Goal: Task Accomplishment & Management: Use online tool/utility

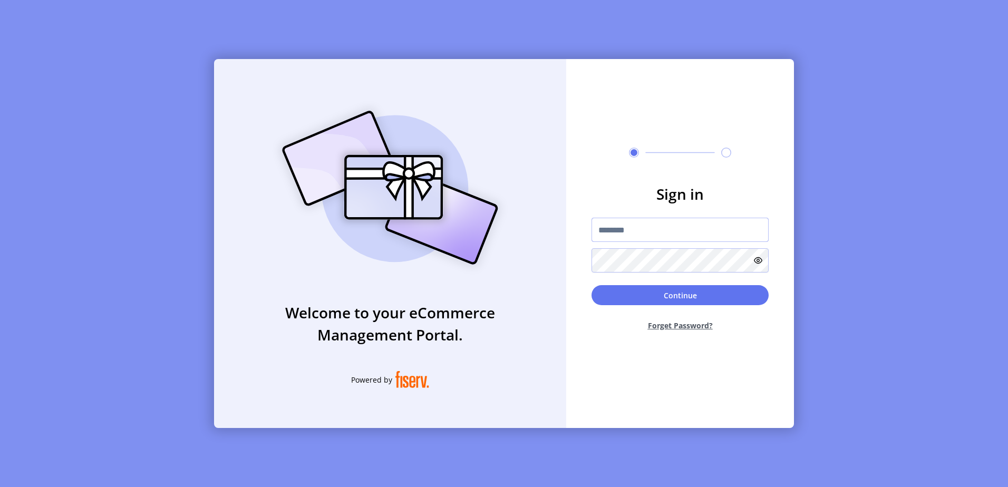
click at [639, 226] on input "text" at bounding box center [679, 230] width 177 height 24
type input "**********"
click at [591, 285] on button "Continue" at bounding box center [679, 295] width 177 height 20
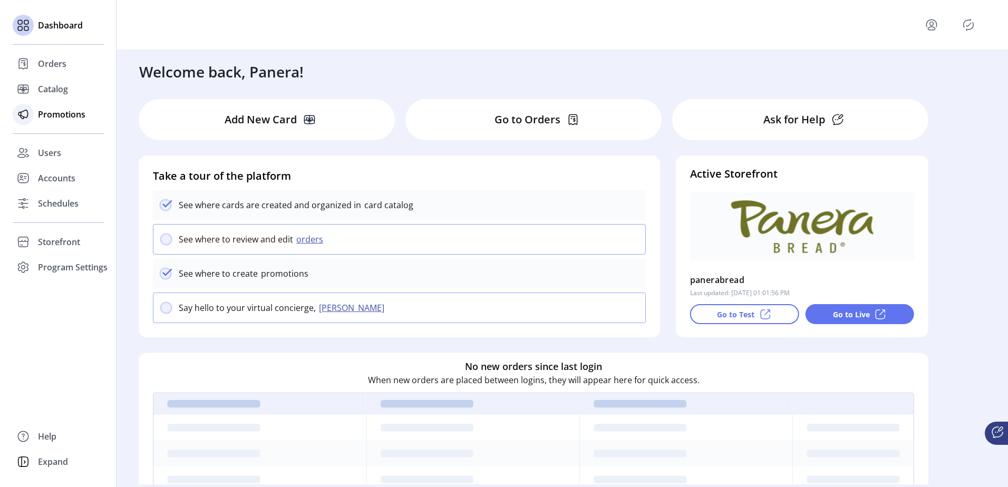
click at [71, 120] on span "Promotions" at bounding box center [61, 114] width 47 height 13
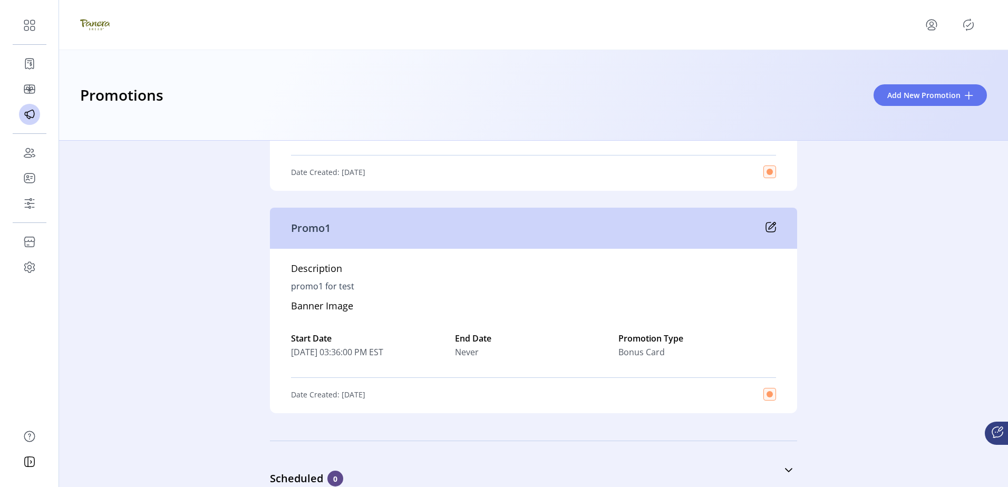
scroll to position [2300, 0]
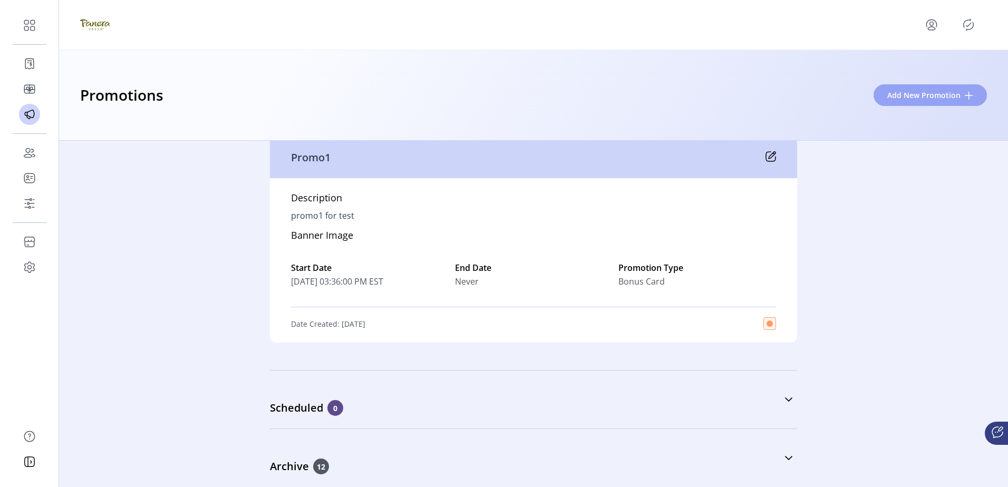
click at [936, 89] on button "Add New Promotion" at bounding box center [929, 95] width 113 height 22
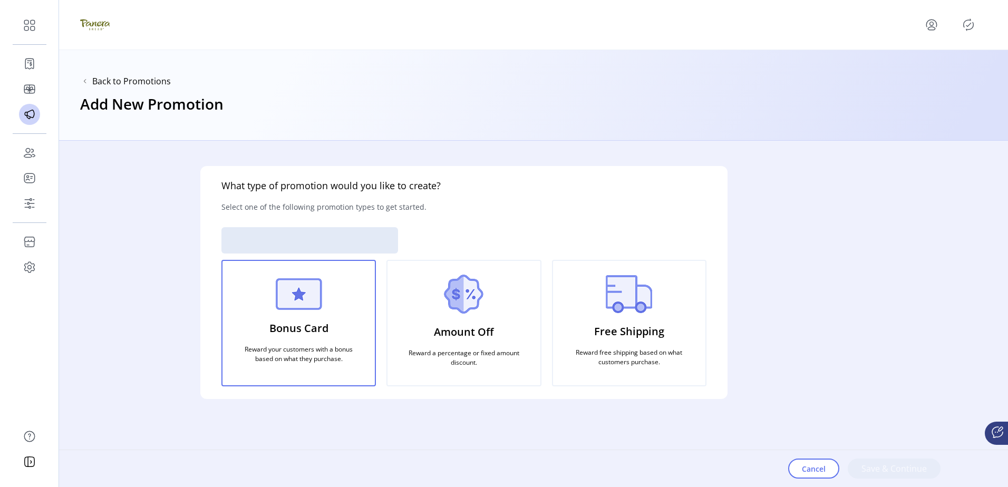
click at [678, 306] on div "Free Shipping Reward free shipping based on what customers purchase." at bounding box center [629, 323] width 154 height 126
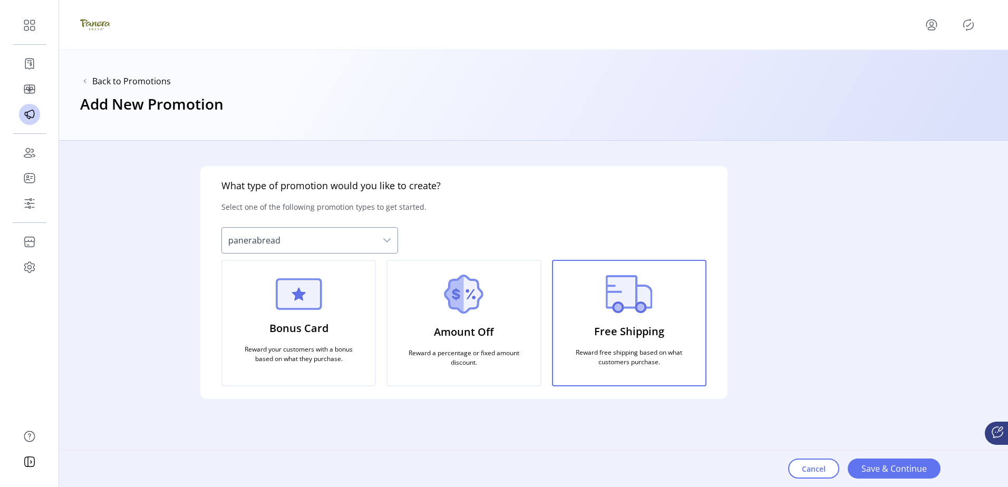
click at [447, 342] on p "Amount Off" at bounding box center [464, 332] width 60 height 24
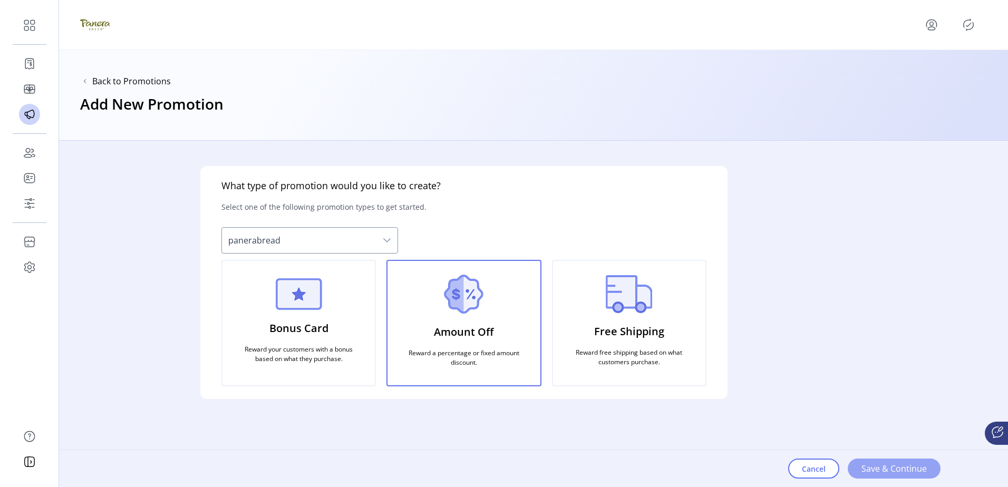
click at [882, 473] on span "Save & Continue" at bounding box center [893, 468] width 65 height 13
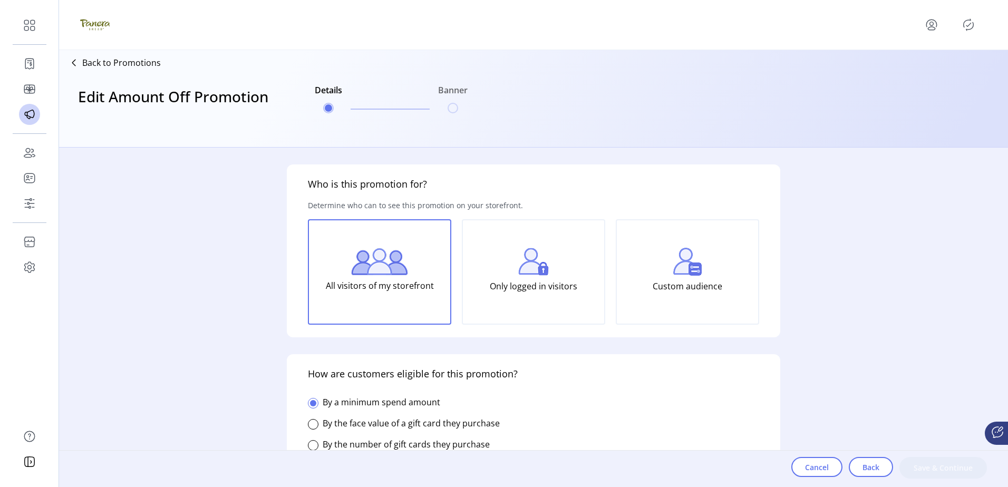
click at [527, 272] on img at bounding box center [533, 262] width 31 height 28
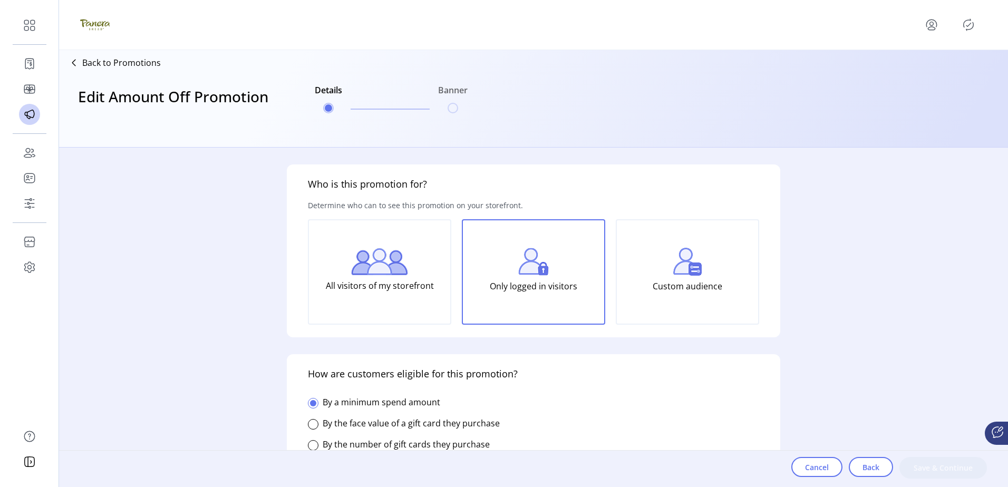
click at [745, 293] on div "Custom audience" at bounding box center [686, 271] width 143 height 105
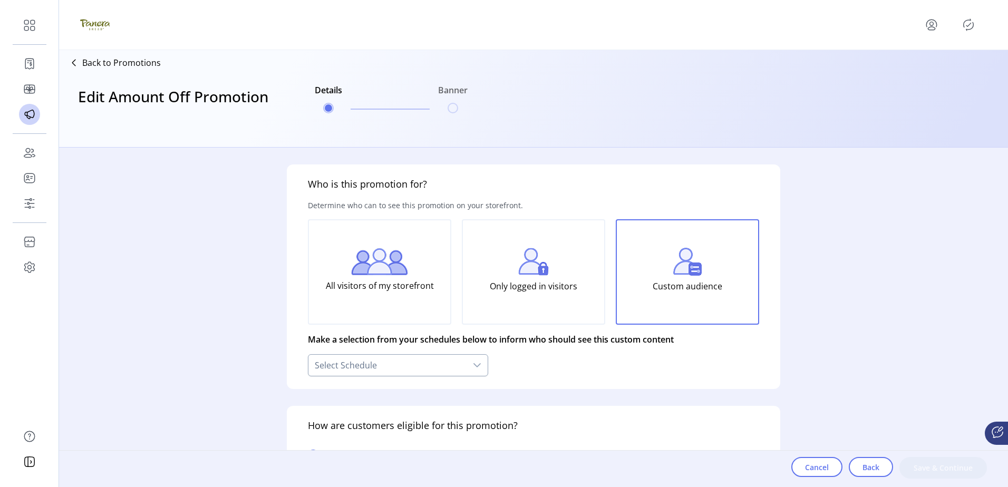
click at [463, 366] on div "Select Schedule" at bounding box center [387, 365] width 158 height 21
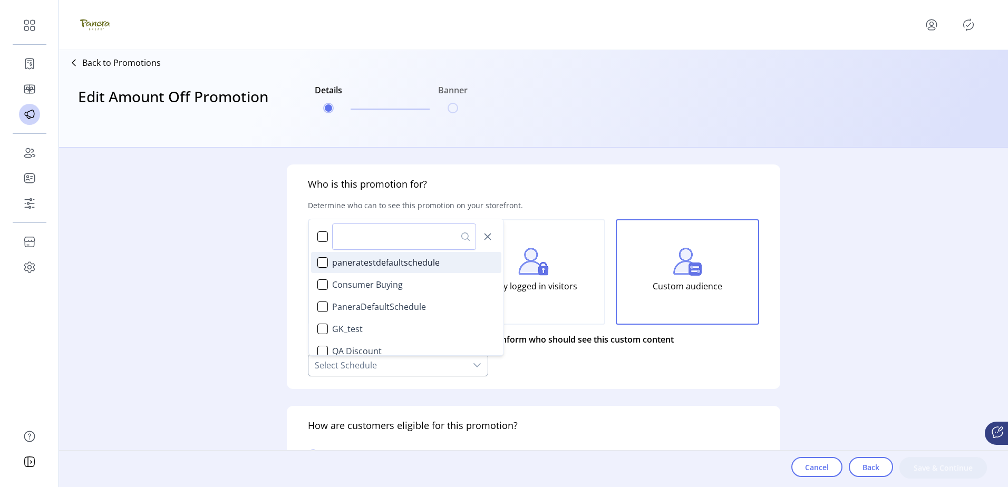
scroll to position [6, 50]
click at [428, 270] on li "paneratestdefaultschedule" at bounding box center [406, 262] width 190 height 21
click at [221, 258] on div "**********" at bounding box center [533, 317] width 948 height 339
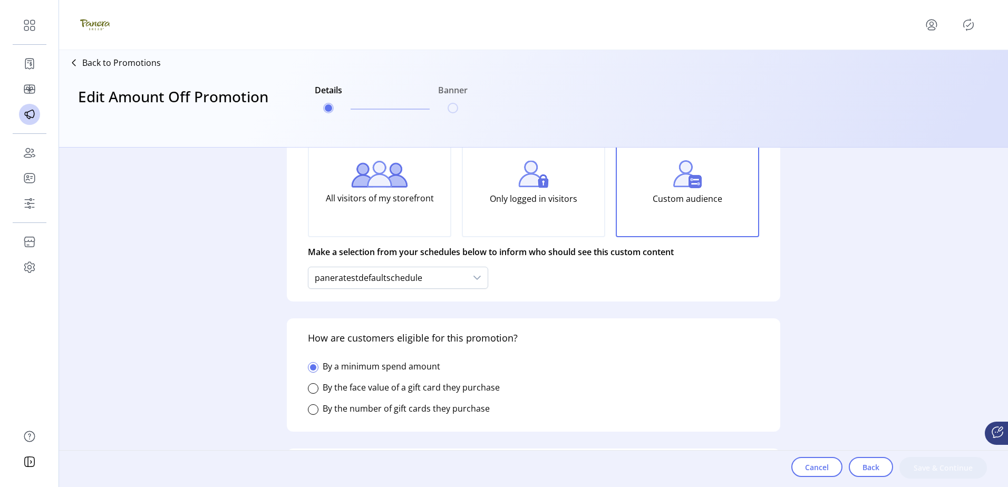
scroll to position [105, 0]
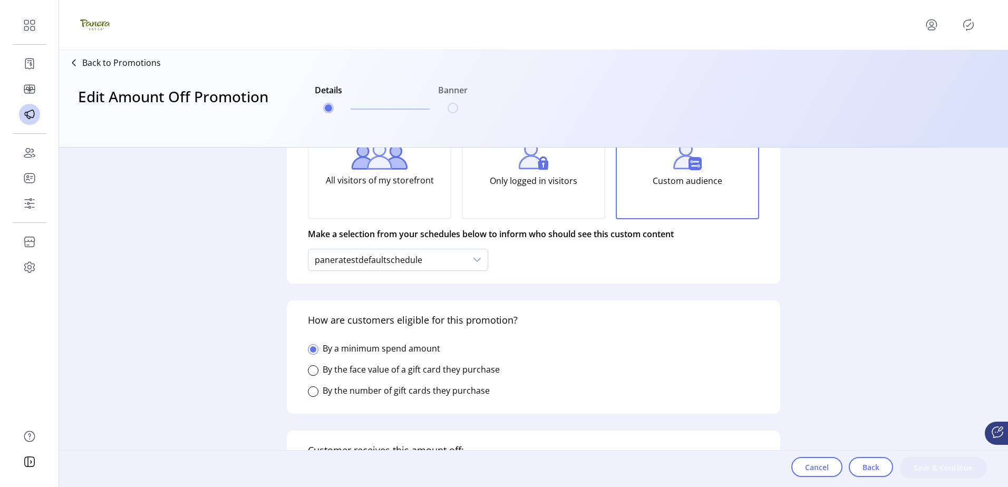
click at [387, 369] on label "By the face value of a gift card they purchase" at bounding box center [410, 370] width 177 height 12
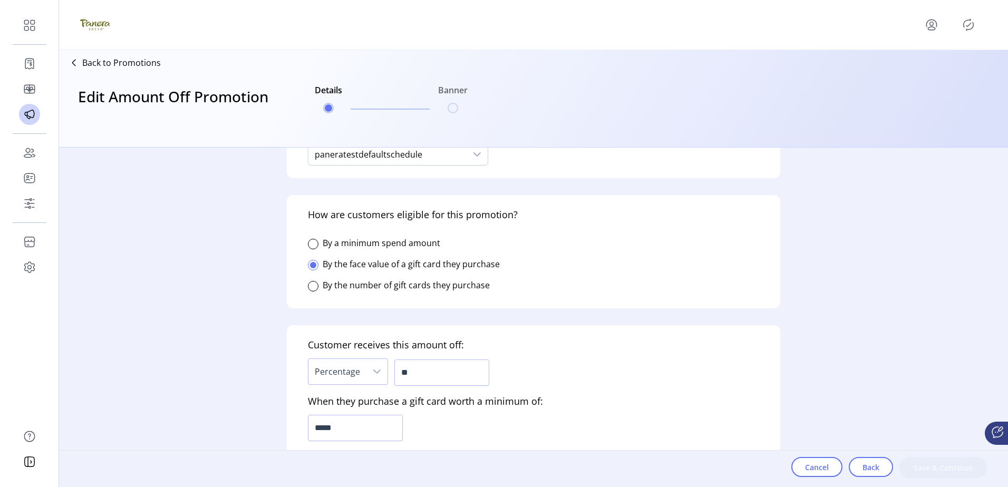
click at [379, 369] on icon "dropdown trigger" at bounding box center [377, 371] width 8 height 8
click at [351, 416] on span "Fixed amount" at bounding box center [344, 422] width 54 height 12
drag, startPoint x: 442, startPoint y: 374, endPoint x: 263, endPoint y: 364, distance: 179.4
click at [306, 376] on div "Customer receives this amount off: Fixed amount * When they purchase a gift car…" at bounding box center [533, 421] width 493 height 192
type input "**"
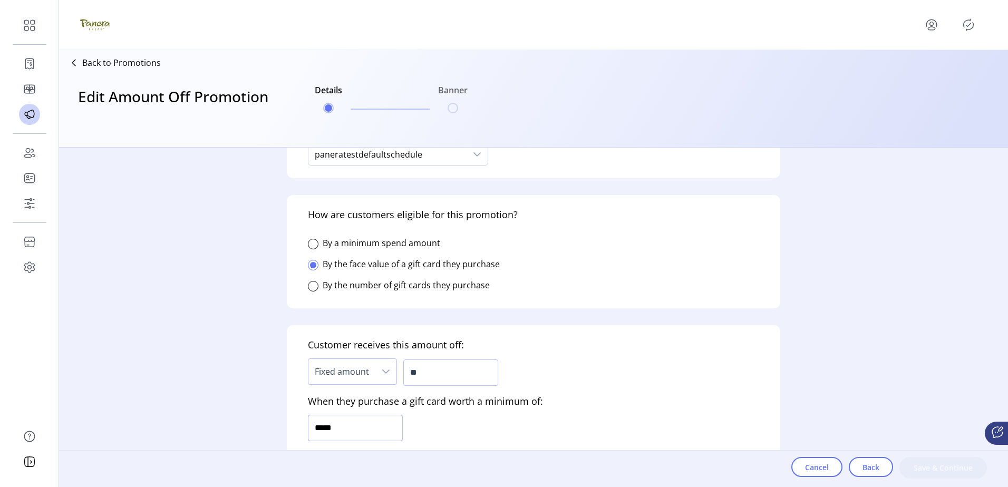
type input "******"
drag, startPoint x: 432, startPoint y: 369, endPoint x: 209, endPoint y: 380, distance: 222.6
click at [247, 384] on div "**********" at bounding box center [533, 317] width 948 height 339
click at [243, 382] on div "**********" at bounding box center [533, 317] width 948 height 339
click at [371, 369] on div "Fixed amount *" at bounding box center [403, 372] width 190 height 32
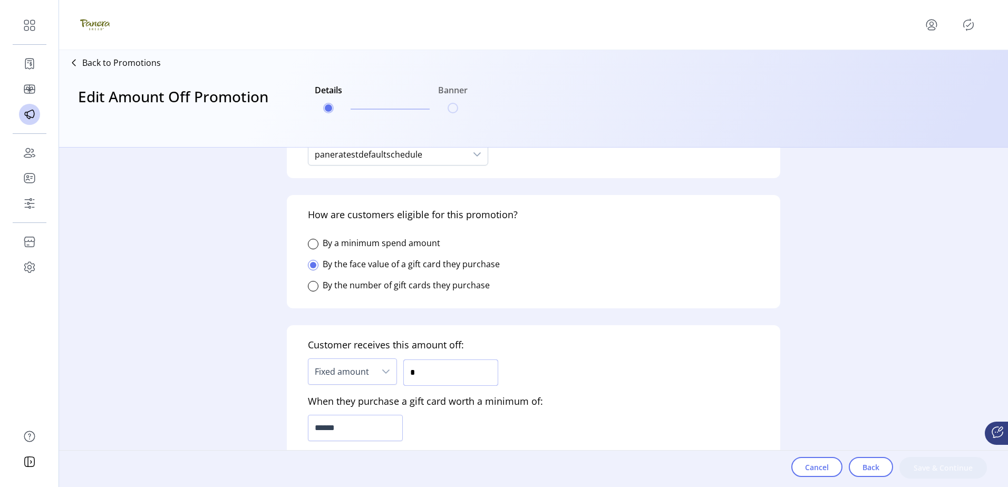
type input "*"
click at [218, 368] on div "**********" at bounding box center [533, 317] width 948 height 339
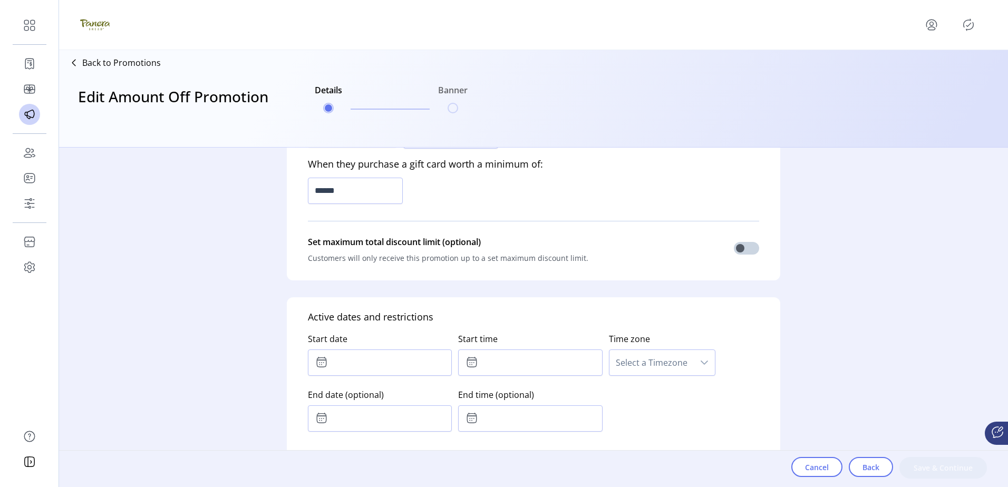
scroll to position [474, 0]
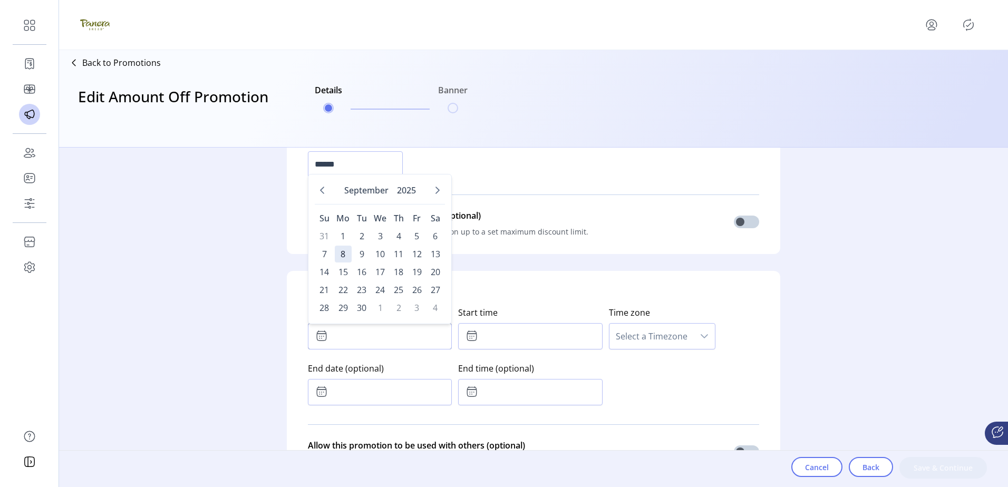
click at [383, 331] on input "text" at bounding box center [380, 336] width 144 height 26
click at [342, 255] on span "8" at bounding box center [343, 254] width 17 height 17
type input "**********"
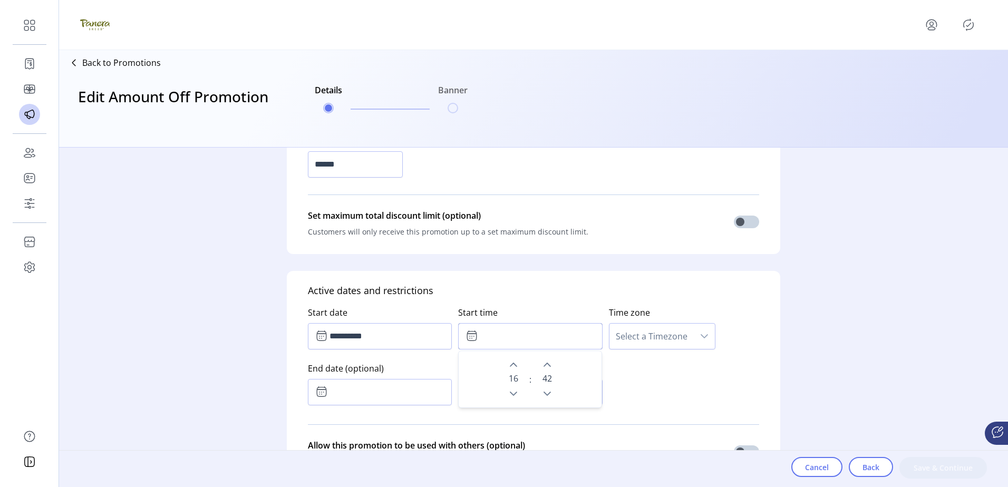
click at [512, 331] on input "text" at bounding box center [530, 336] width 144 height 26
click at [513, 367] on icon "Next Hour" at bounding box center [513, 364] width 8 height 8
click at [510, 397] on icon "Previous Hour" at bounding box center [513, 393] width 8 height 8
type input "*****"
click at [659, 340] on span "Select a Timezone" at bounding box center [651, 336] width 84 height 25
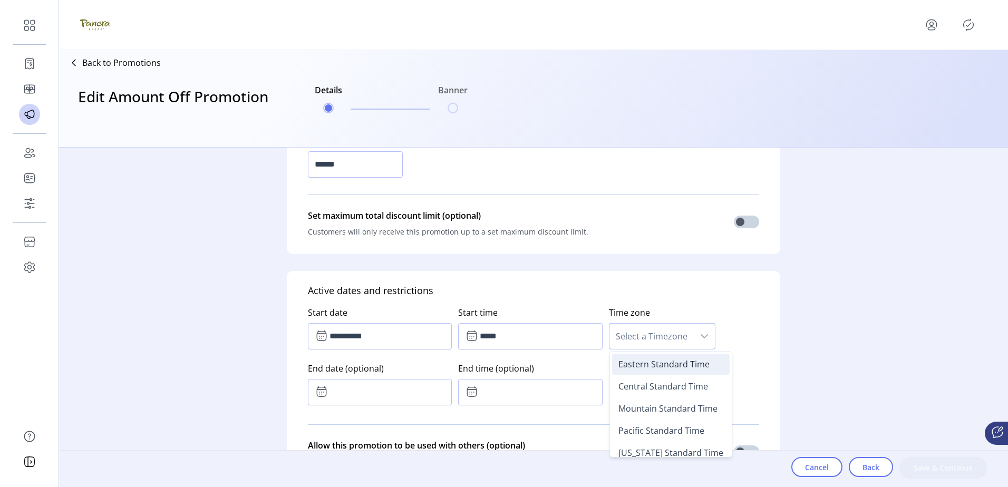
click at [650, 360] on span "Eastern Standard Time" at bounding box center [663, 364] width 91 height 12
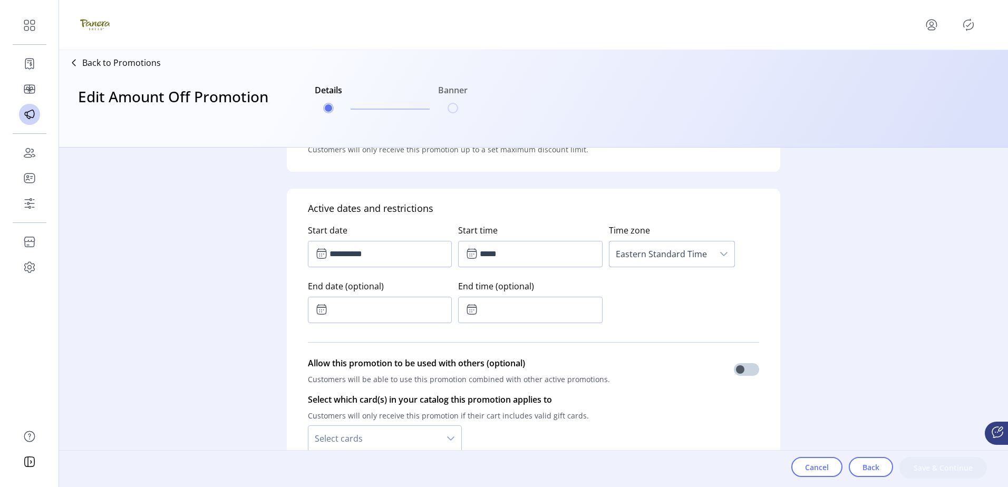
scroll to position [580, 0]
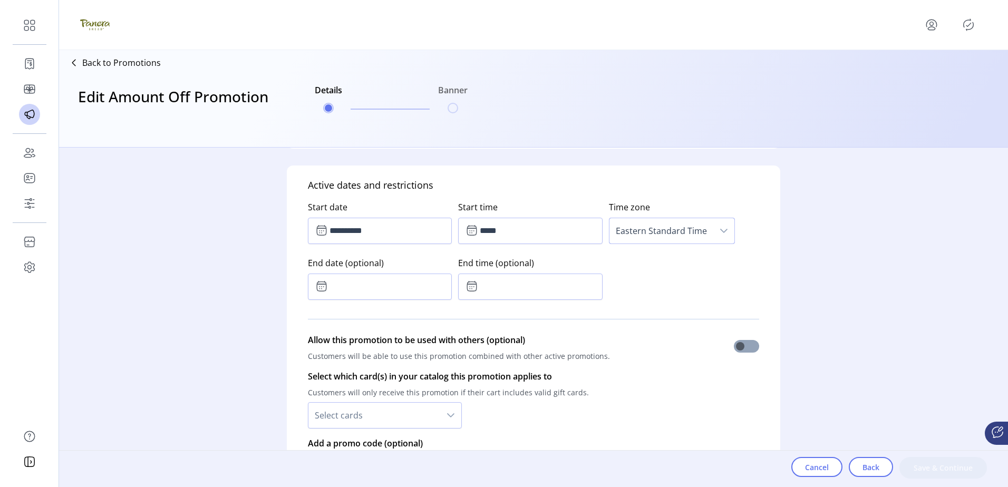
click at [742, 344] on span at bounding box center [746, 346] width 25 height 13
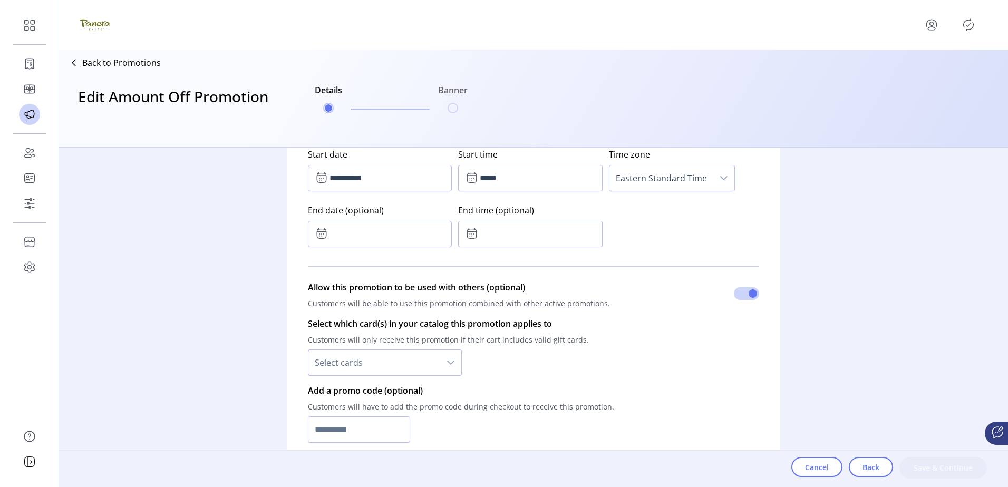
click at [356, 364] on span "Select cards" at bounding box center [374, 362] width 132 height 25
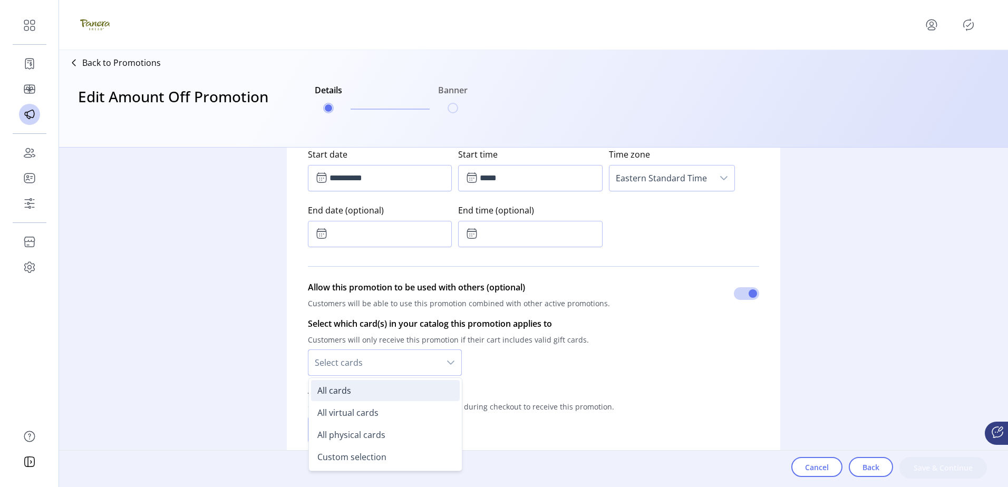
click at [346, 396] on li "All cards" at bounding box center [385, 390] width 149 height 21
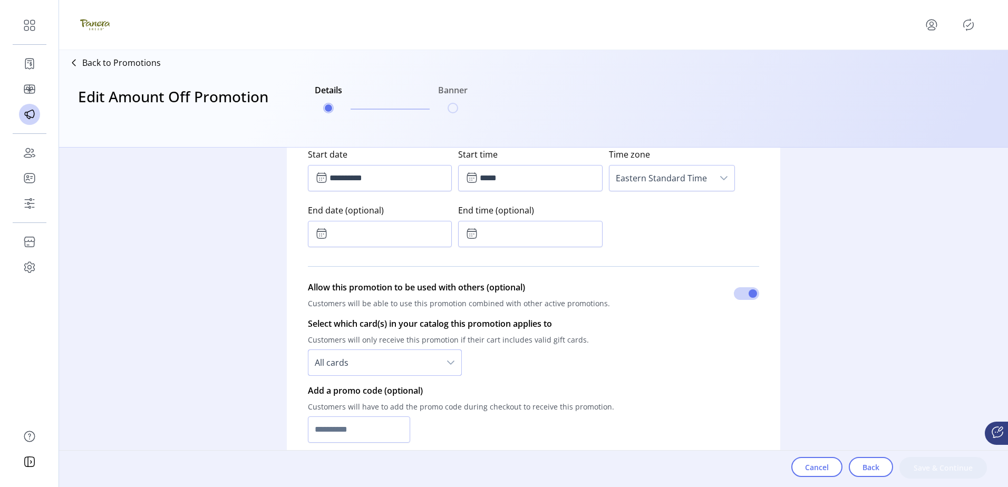
scroll to position [685, 0]
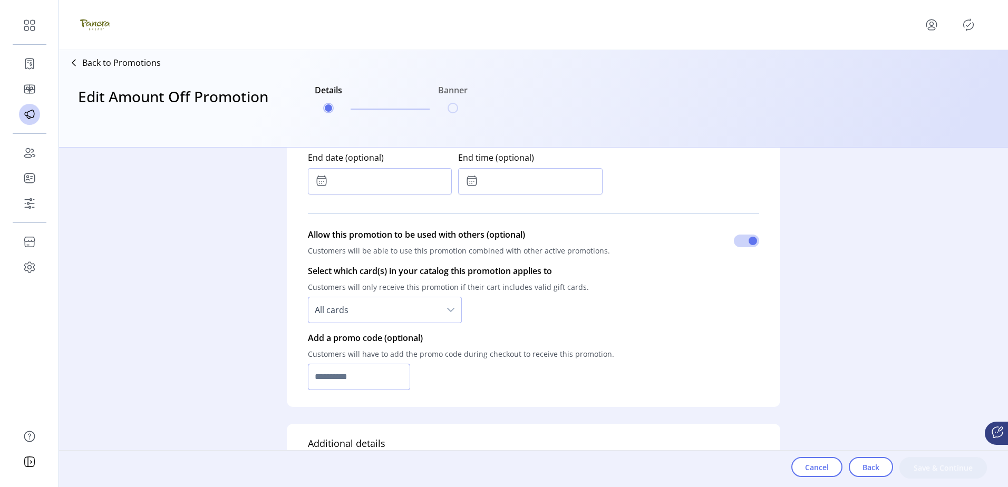
click at [394, 368] on input "text" at bounding box center [359, 377] width 102 height 26
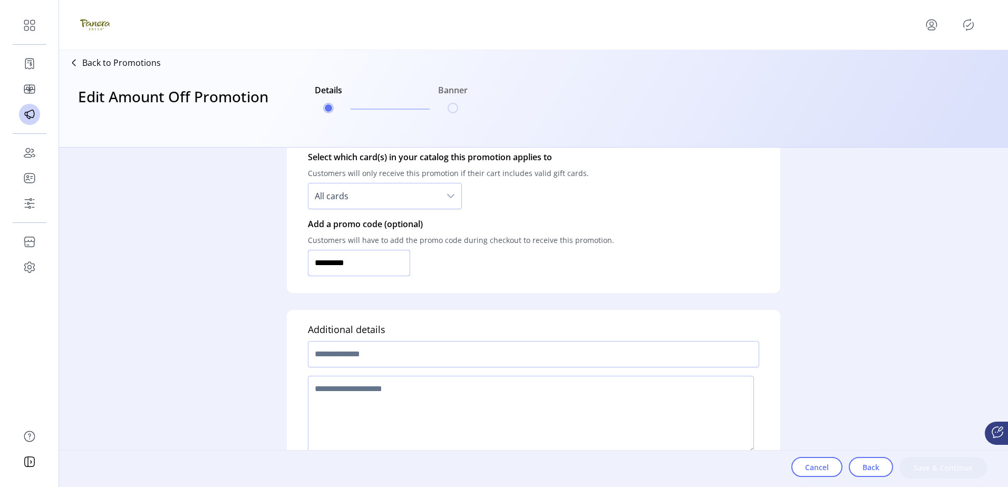
scroll to position [823, 0]
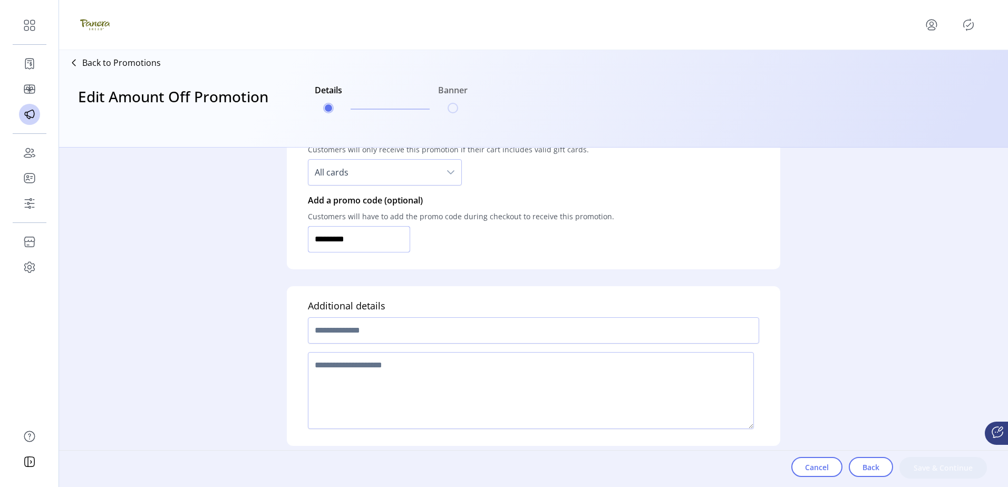
type input "*********"
click at [428, 320] on input "text" at bounding box center [533, 330] width 451 height 26
type input "******"
click at [428, 380] on textarea at bounding box center [531, 390] width 446 height 77
type textarea "**********"
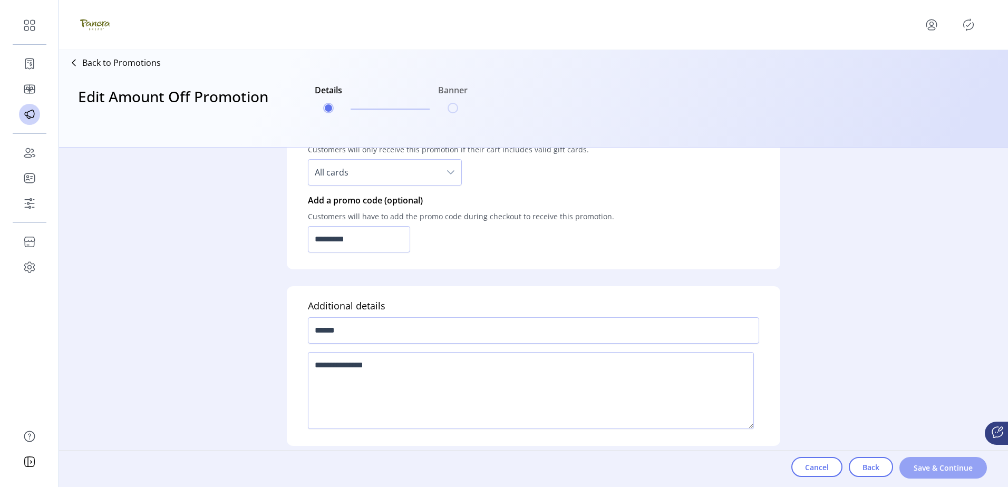
click at [969, 470] on span "Save & Continue" at bounding box center [943, 467] width 60 height 11
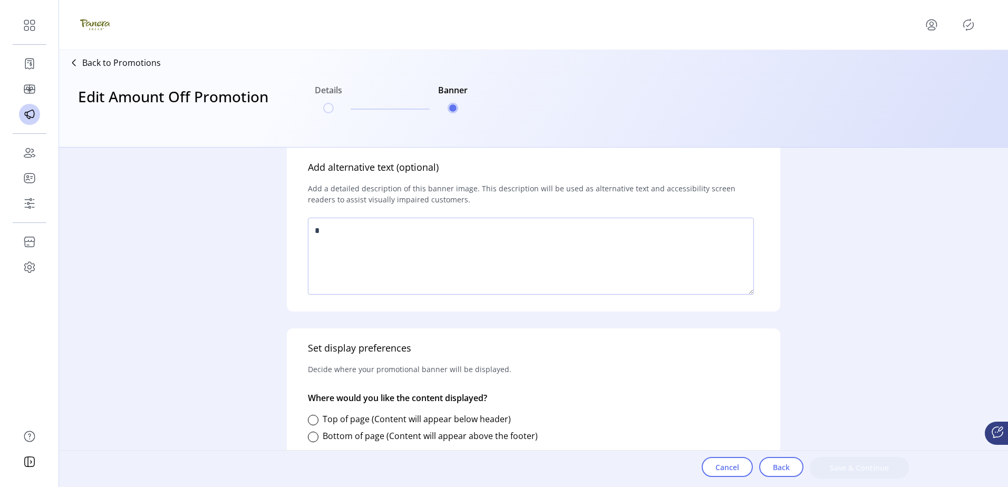
scroll to position [369, 0]
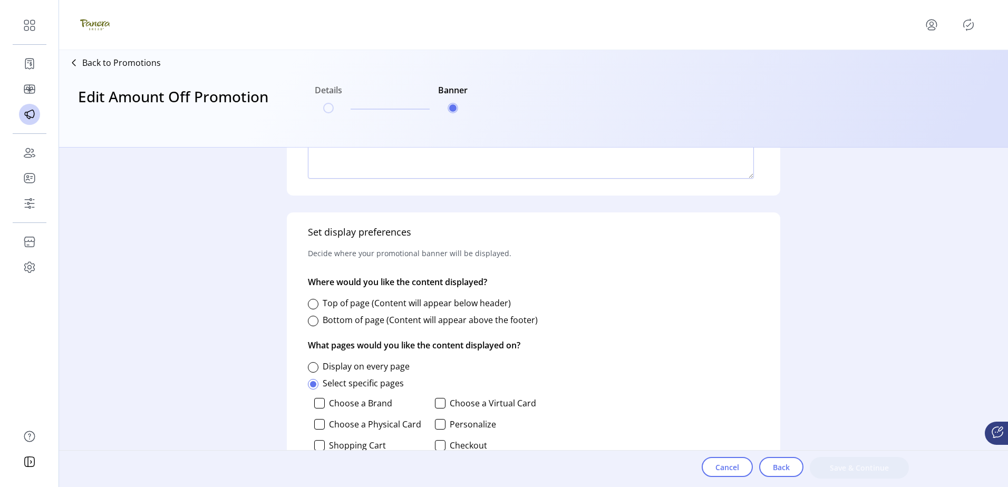
click at [355, 302] on label "Top of page (Content will appear below header)" at bounding box center [416, 303] width 188 height 12
click at [343, 364] on label "Display on every page" at bounding box center [365, 366] width 87 height 12
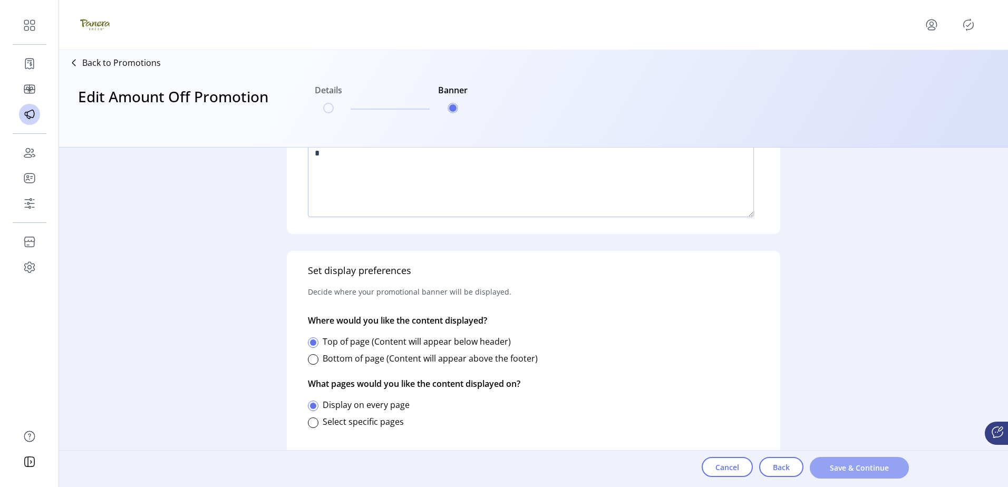
click at [877, 472] on span "Save & Continue" at bounding box center [859, 467] width 72 height 11
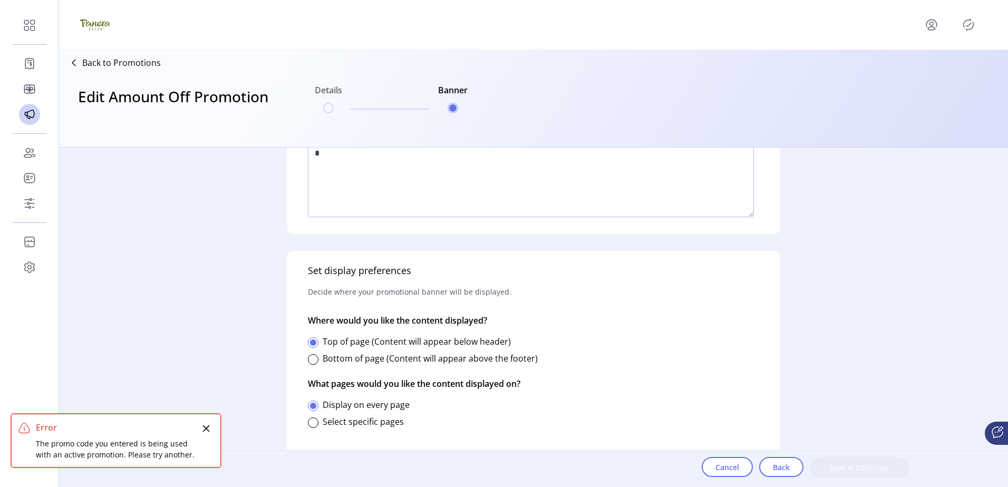
click at [206, 427] on icon "Close" at bounding box center [206, 428] width 8 height 8
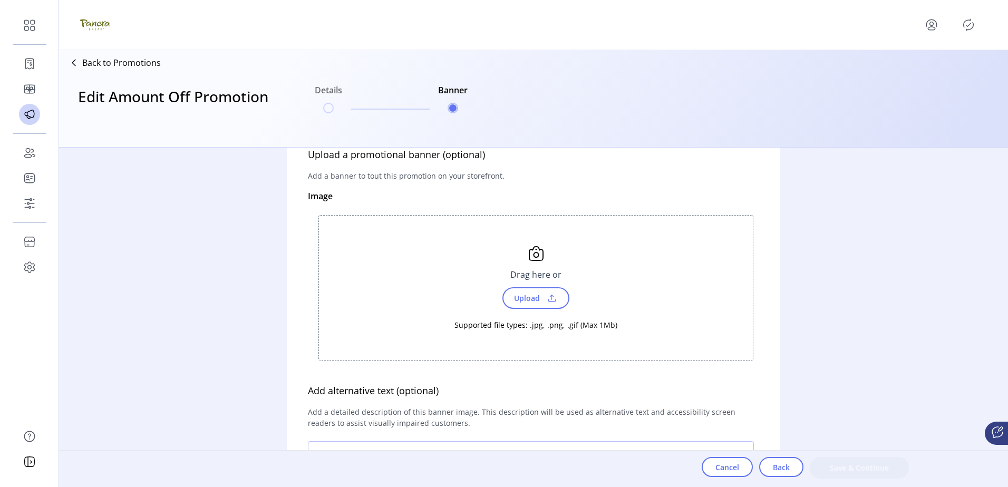
scroll to position [14, 0]
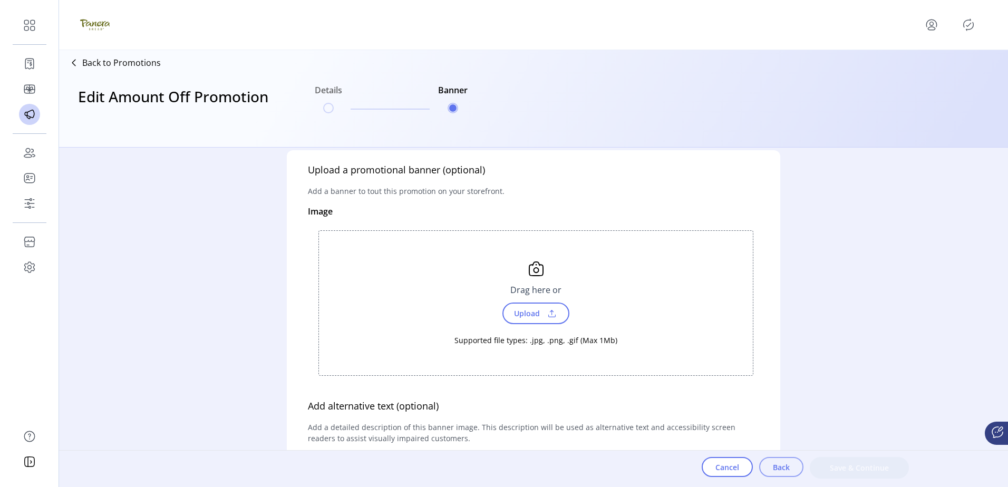
click at [791, 467] on button "Back" at bounding box center [781, 467] width 44 height 20
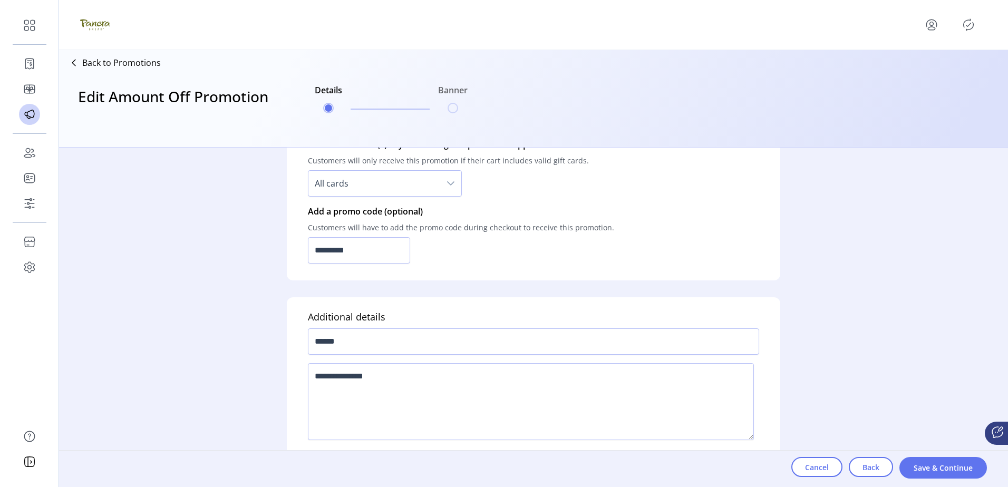
scroll to position [771, 0]
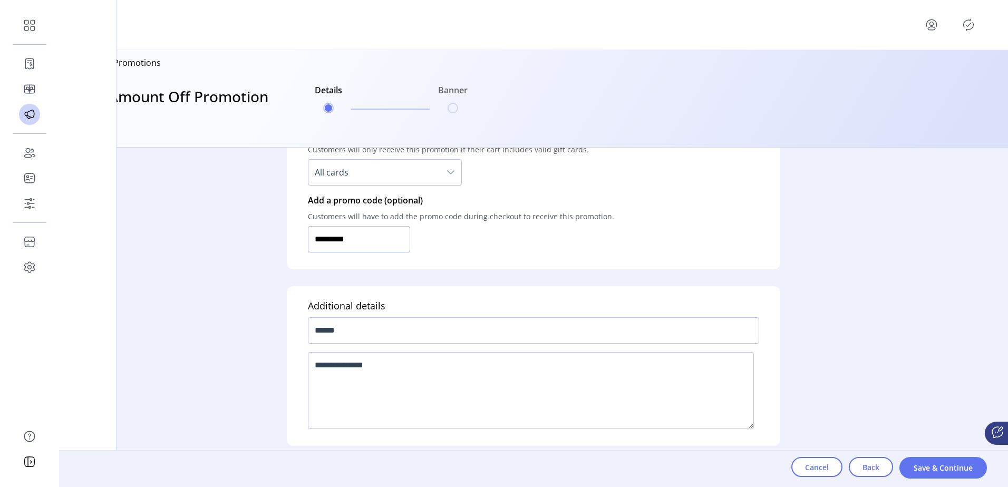
drag, startPoint x: 403, startPoint y: 236, endPoint x: 0, endPoint y: 214, distance: 403.7
click at [175, 245] on div "**********" at bounding box center [533, 317] width 948 height 339
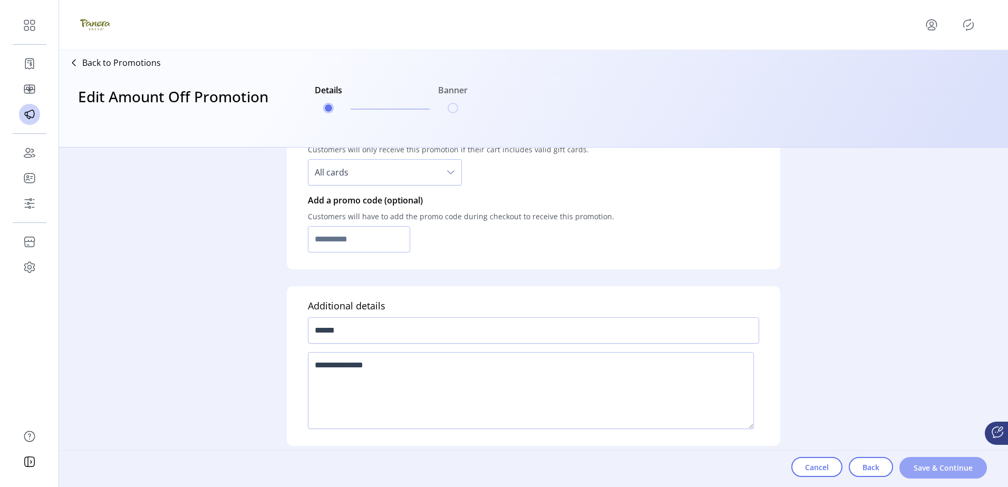
click at [942, 463] on span "Save & Continue" at bounding box center [943, 467] width 60 height 11
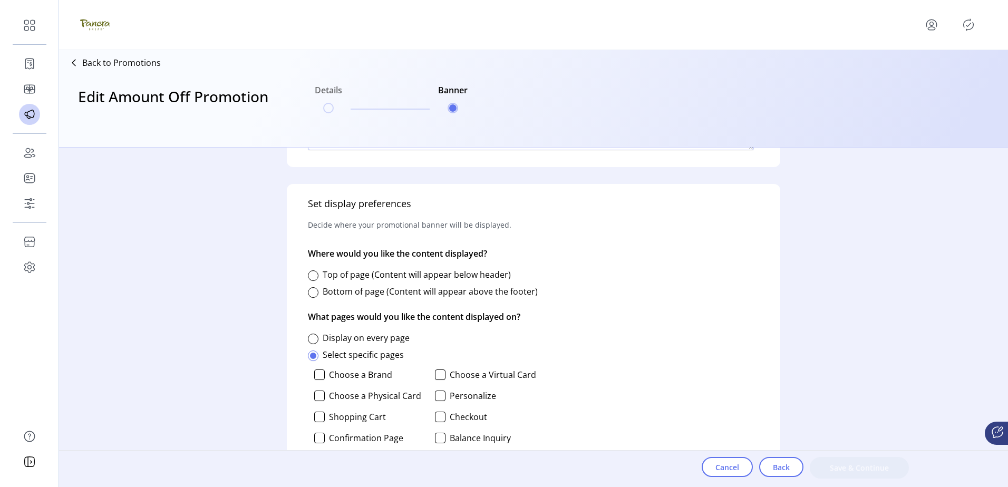
scroll to position [422, 0]
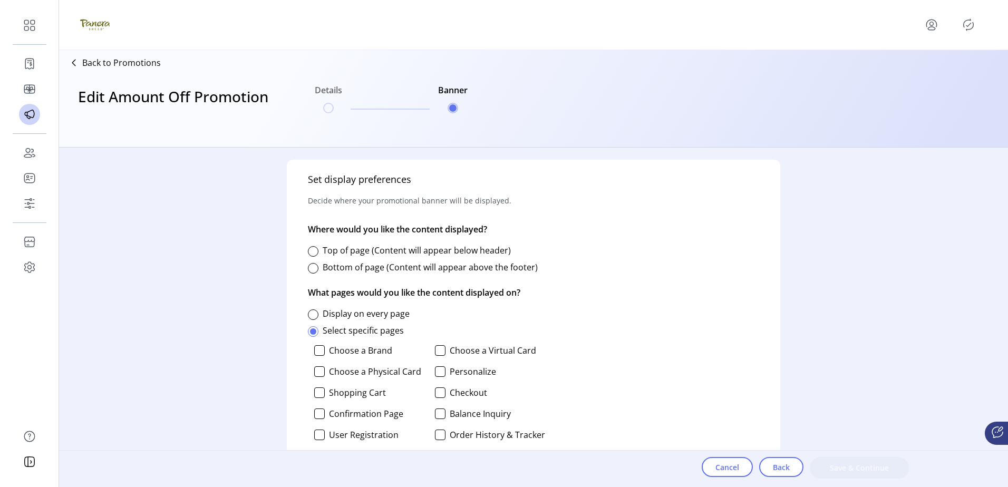
click at [346, 250] on label "Top of page (Content will appear below header)" at bounding box center [416, 251] width 188 height 12
drag, startPoint x: 367, startPoint y: 311, endPoint x: 609, endPoint y: 341, distance: 243.7
click at [368, 311] on label "Display on every page" at bounding box center [365, 314] width 87 height 12
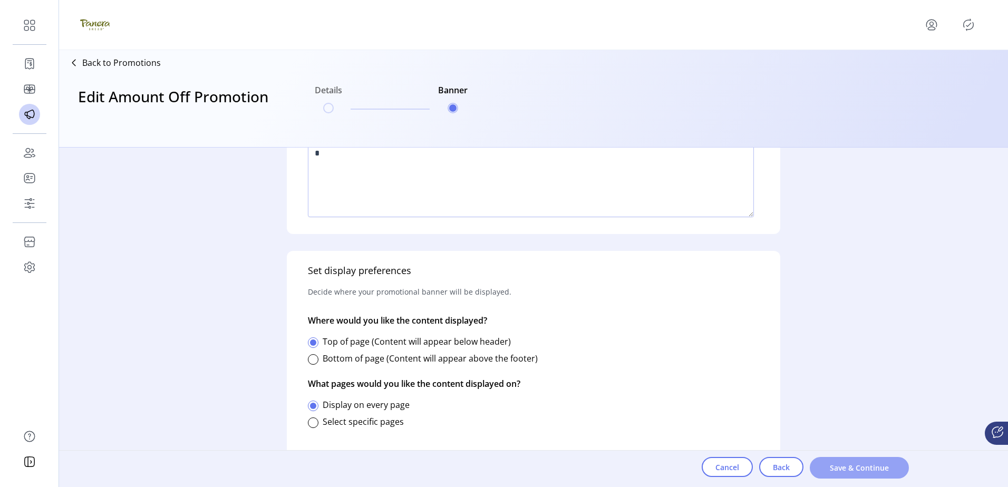
click at [863, 459] on button "Save & Continue" at bounding box center [858, 468] width 99 height 22
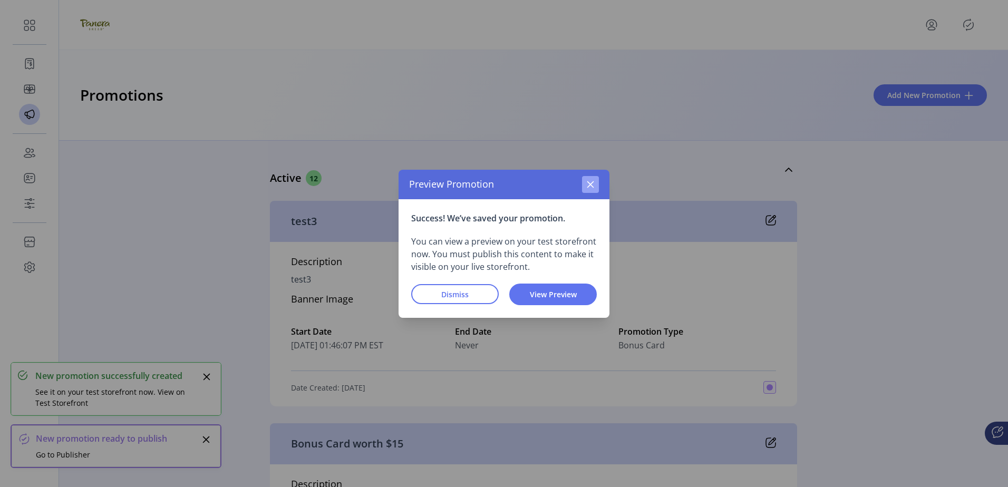
click at [591, 183] on icon "button" at bounding box center [590, 184] width 7 height 7
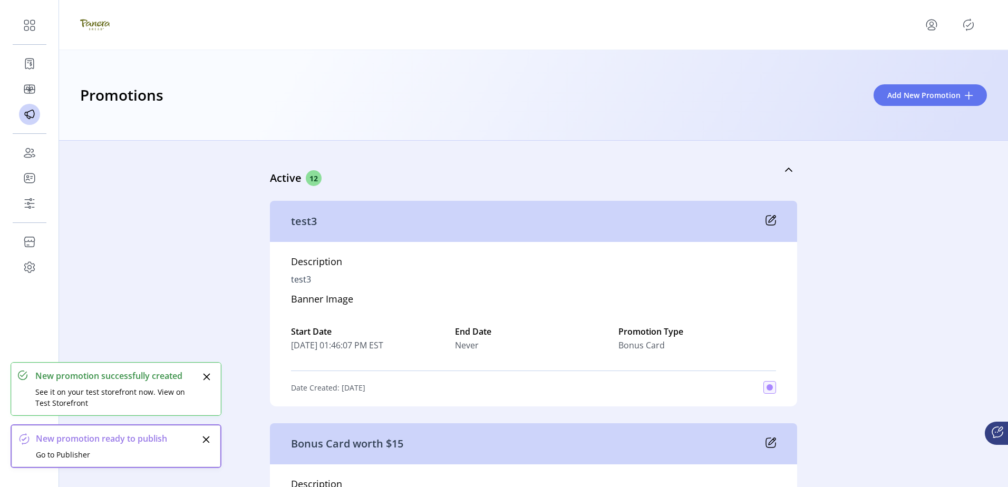
click at [964, 24] on icon "Publisher Panel" at bounding box center [968, 24] width 17 height 17
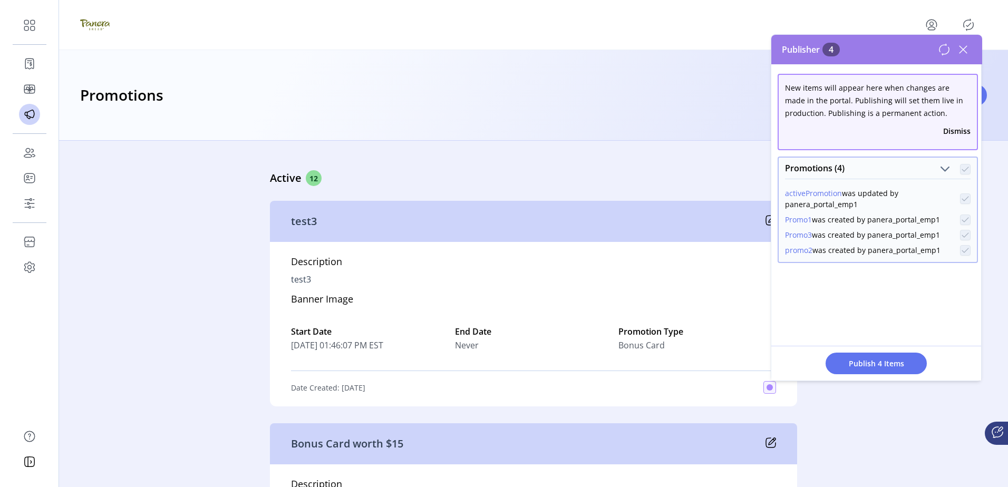
drag, startPoint x: 863, startPoint y: 366, endPoint x: 868, endPoint y: 374, distance: 9.9
click at [868, 374] on div "Publish 4 Items" at bounding box center [876, 363] width 210 height 35
click at [869, 367] on span "Publish 4 Items" at bounding box center [876, 363] width 74 height 11
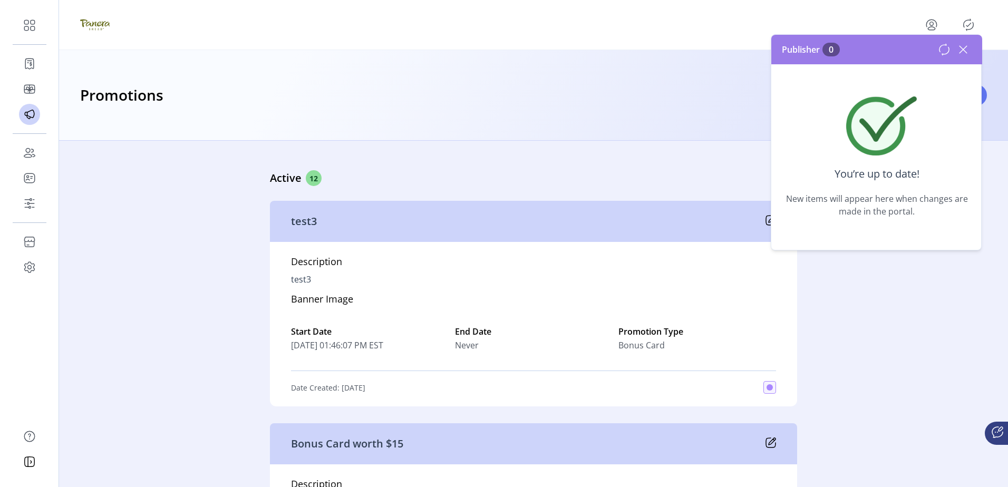
click at [960, 43] on icon at bounding box center [962, 49] width 17 height 17
